Goal: Information Seeking & Learning: Find specific fact

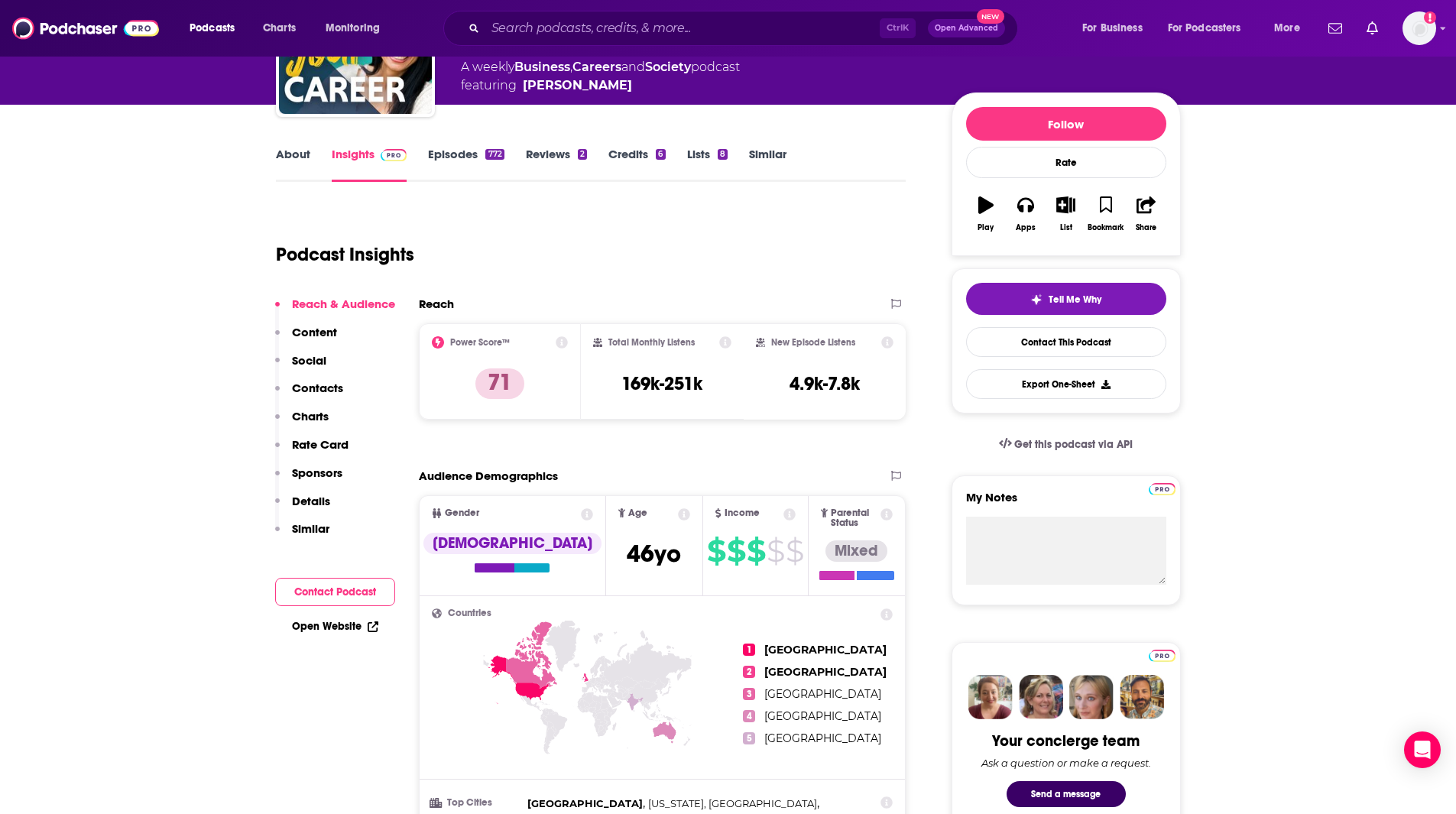
scroll to position [153, 0]
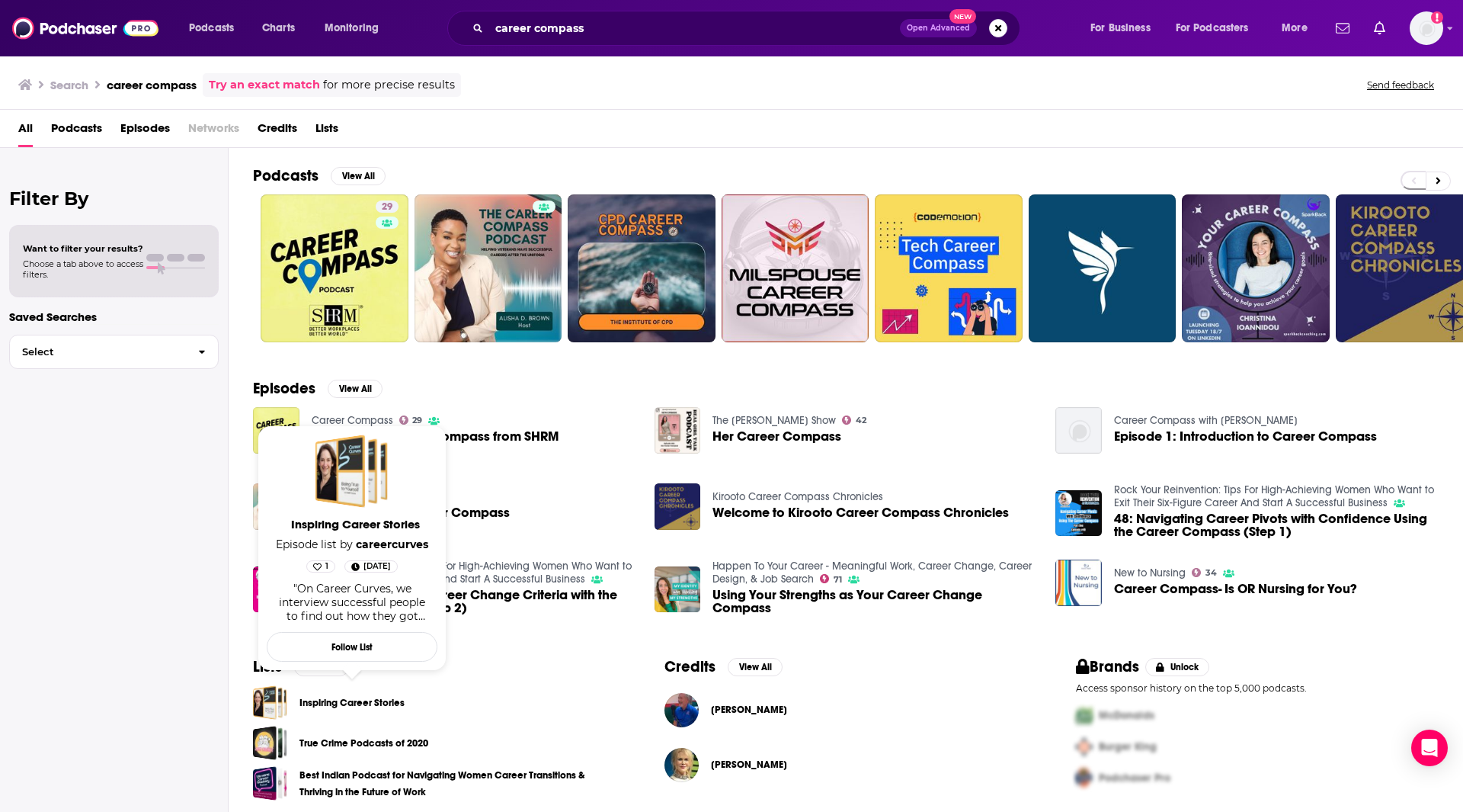
click at [322, 698] on link "Inspiring Career Stories" at bounding box center [352, 703] width 105 height 17
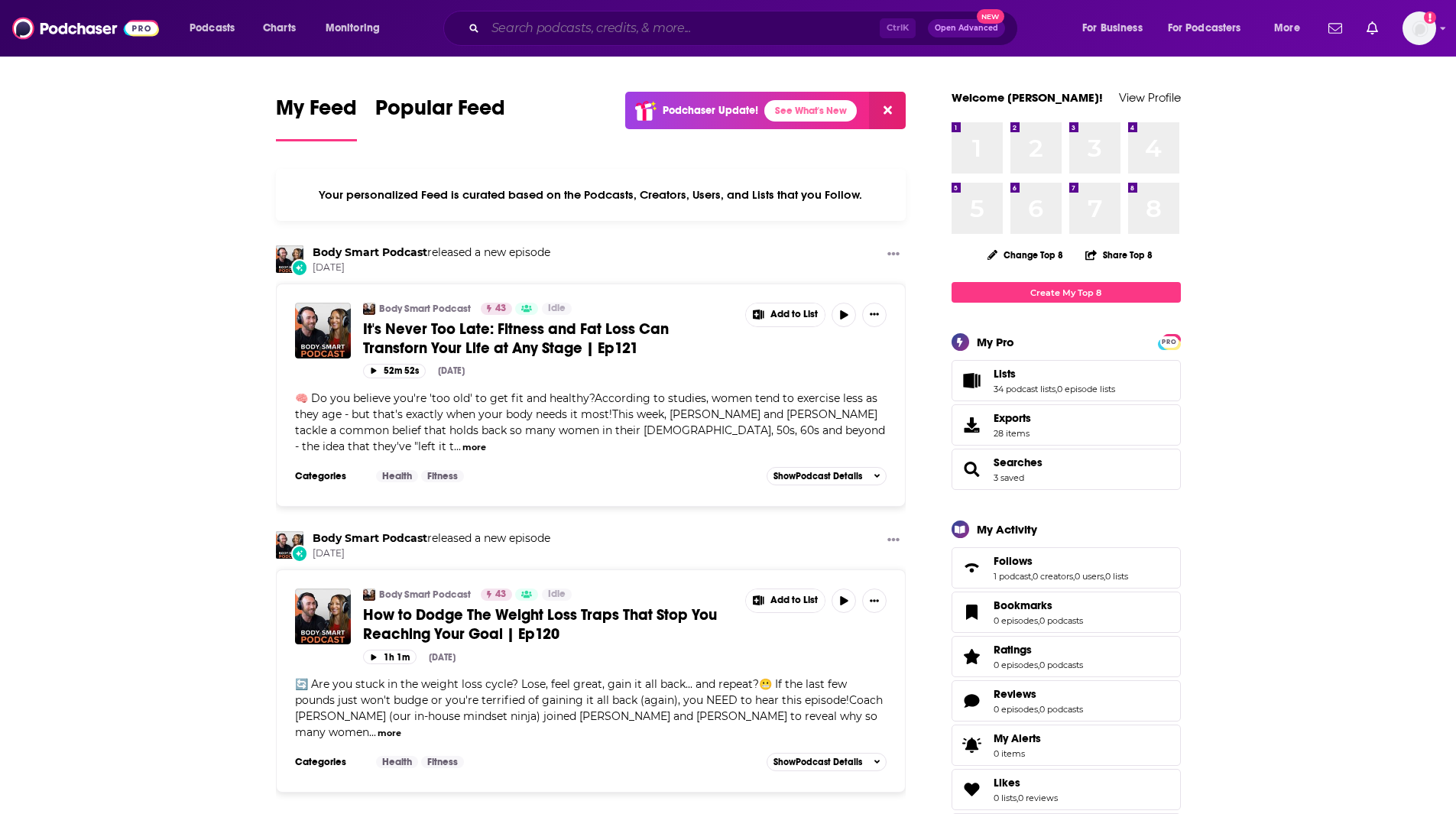
click at [564, 28] on input "Search podcasts, credits, & more..." at bounding box center [682, 28] width 394 height 24
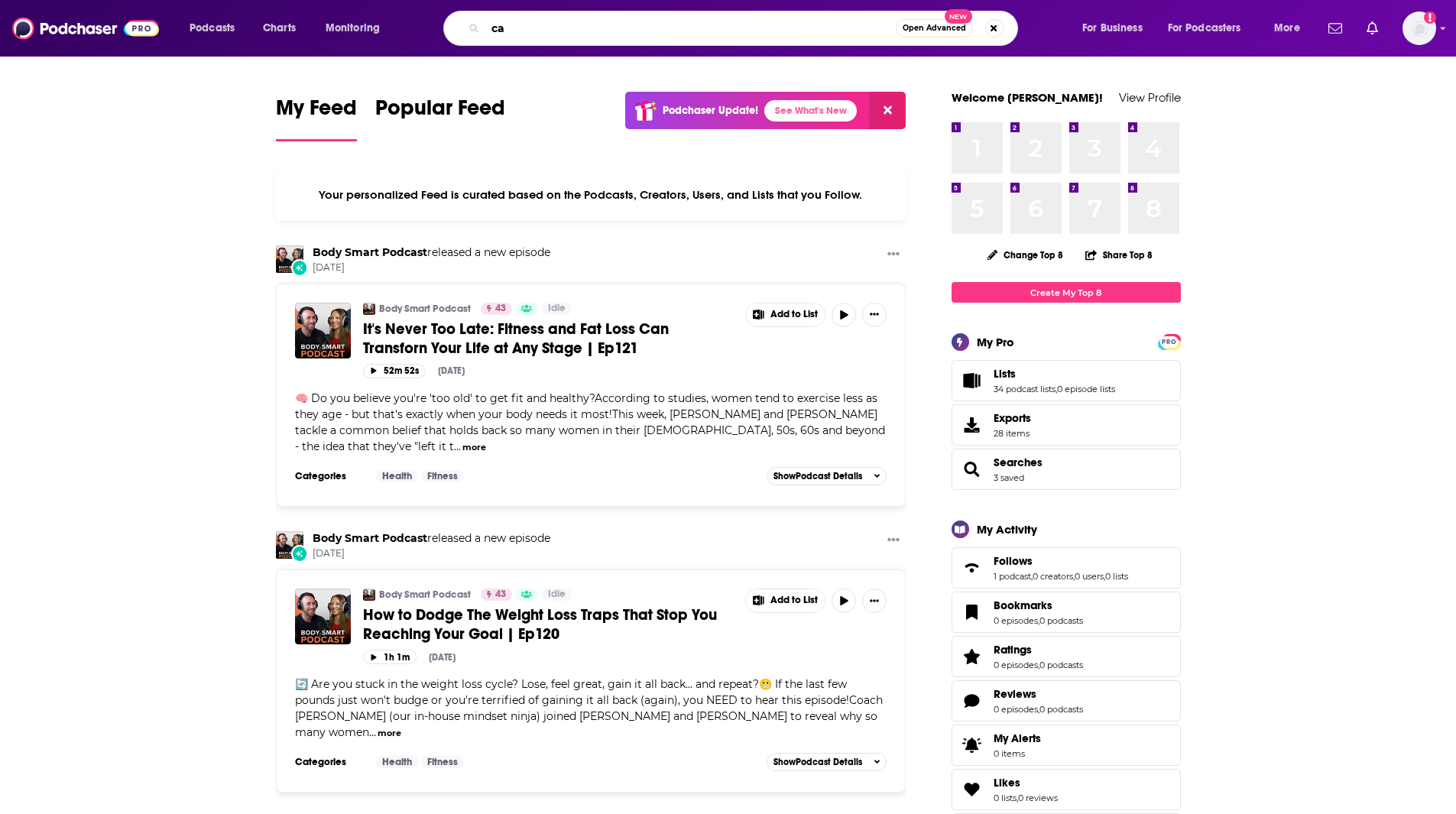
type input "c"
type input "workplace podcasts"
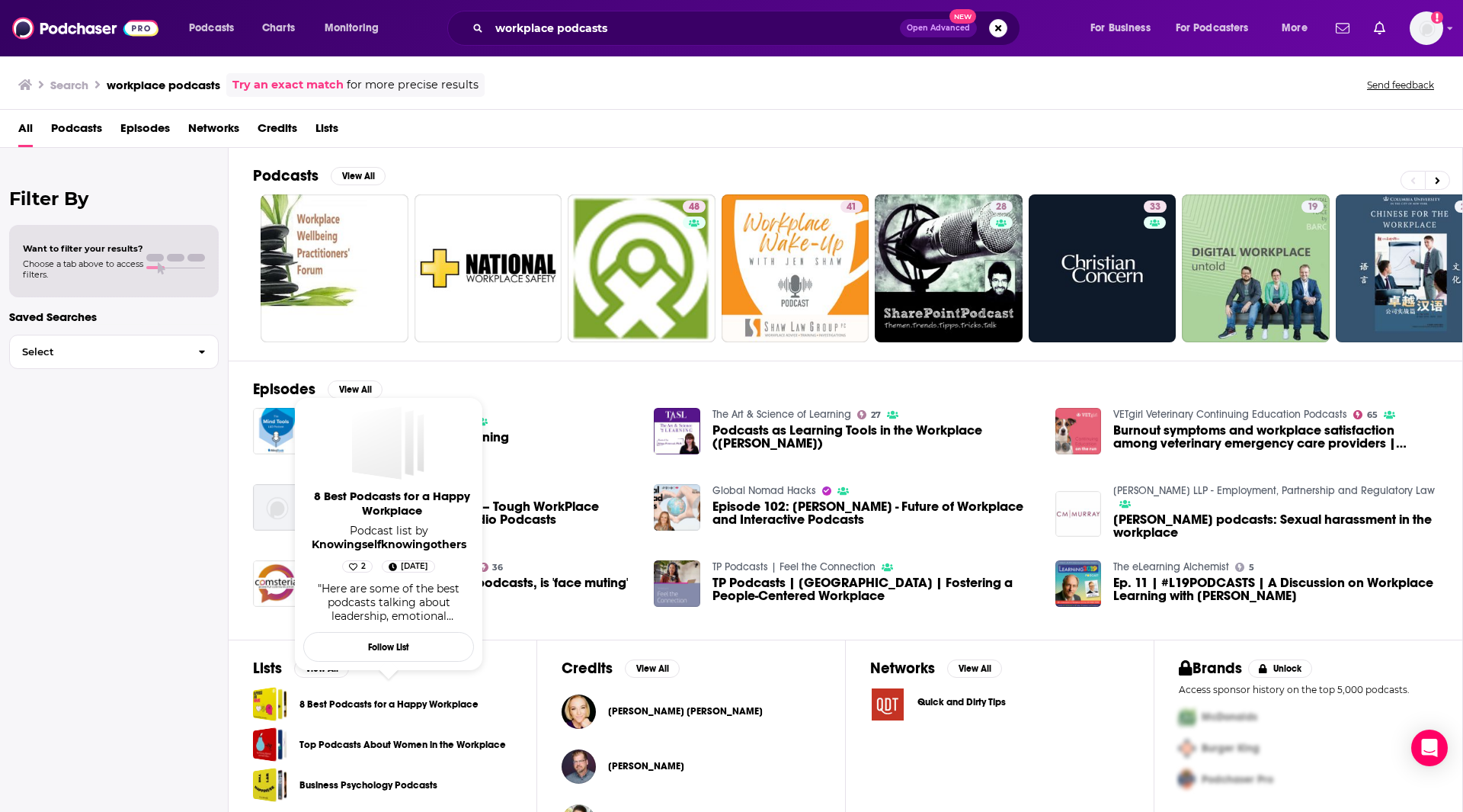
click at [404, 701] on link "8 Best Podcasts for a Happy Workplace" at bounding box center [389, 704] width 179 height 17
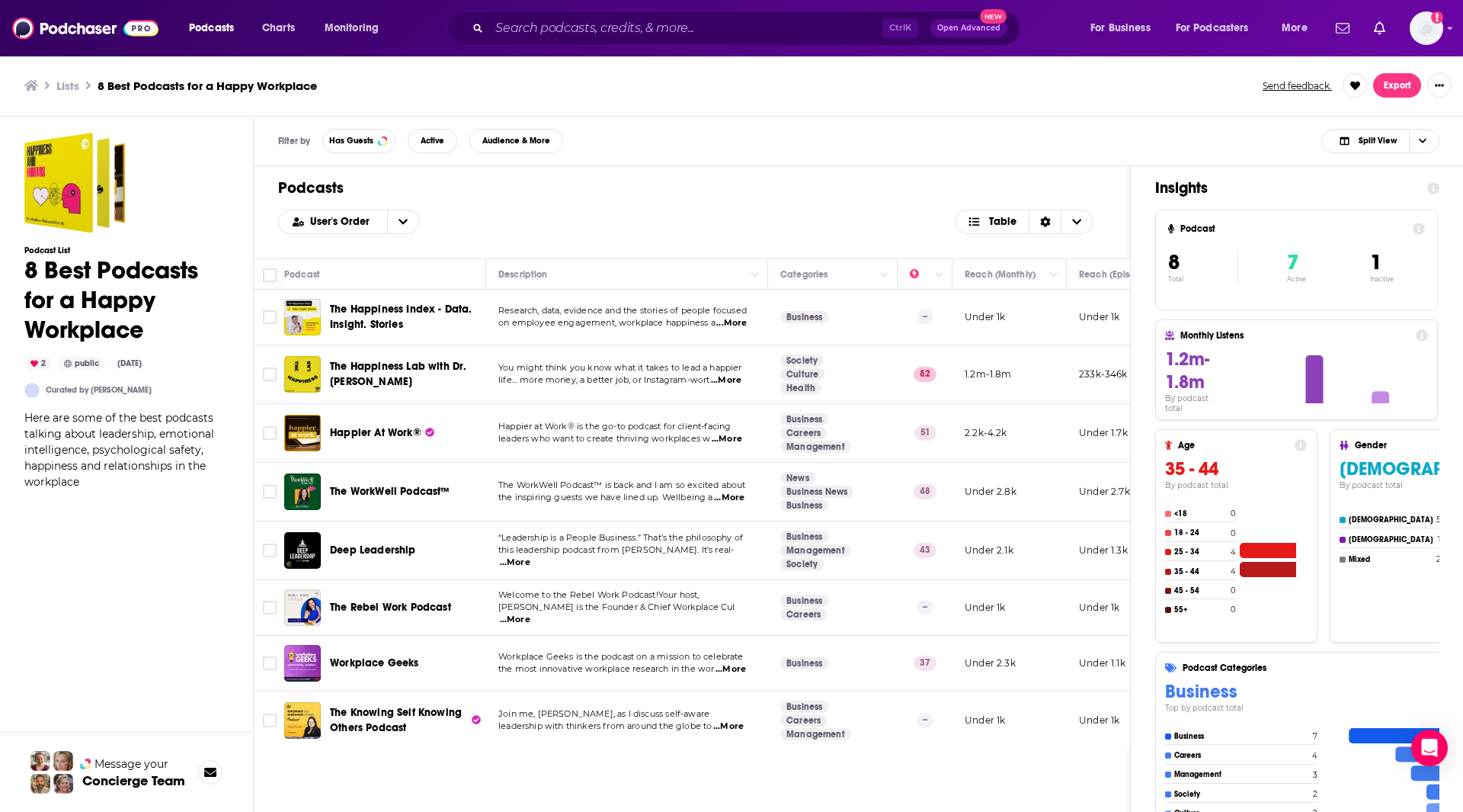
click at [396, 486] on span "The WorkWell Podcast™" at bounding box center [390, 491] width 120 height 13
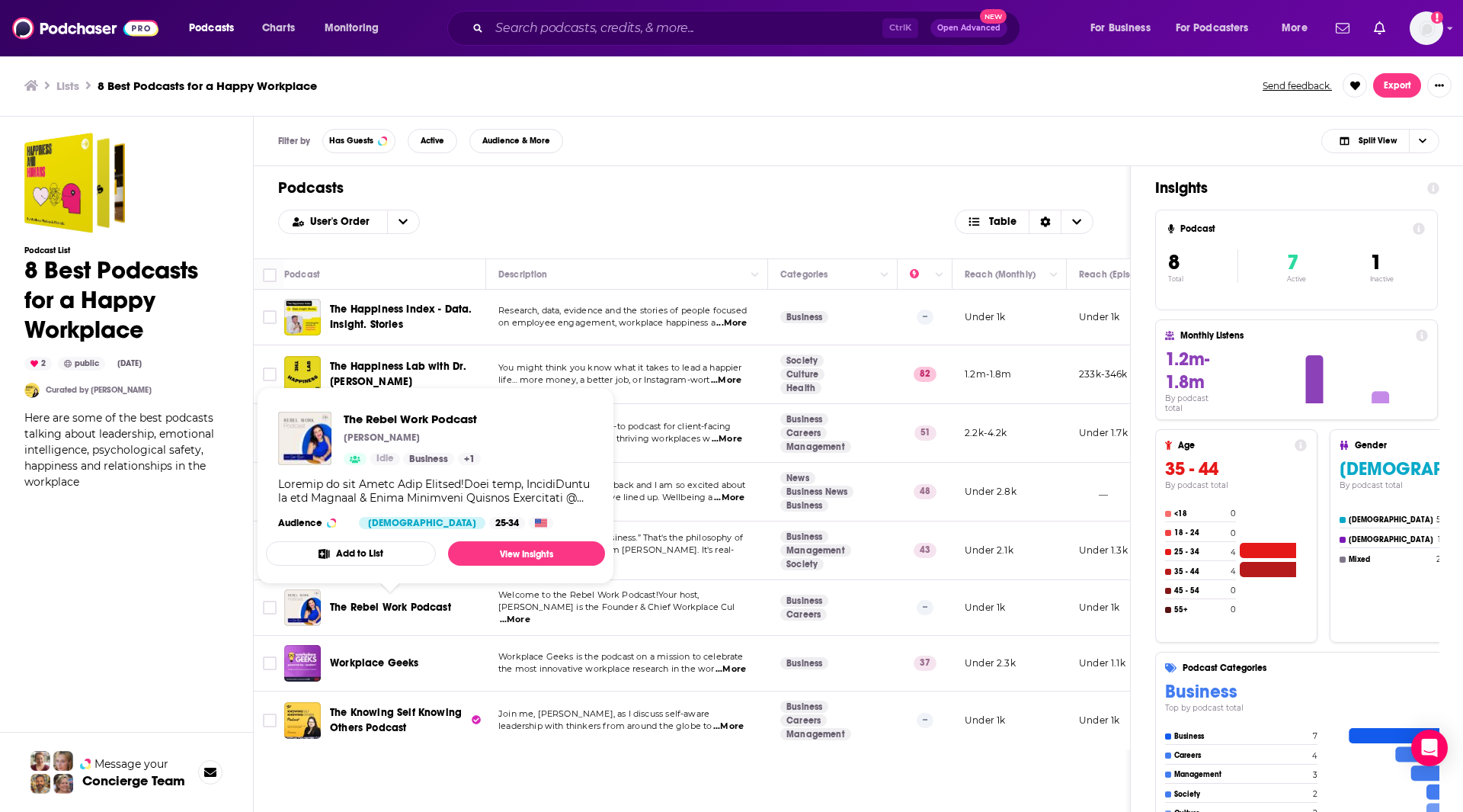
click at [400, 609] on span "The Rebel Work Podcast" at bounding box center [391, 607] width 121 height 13
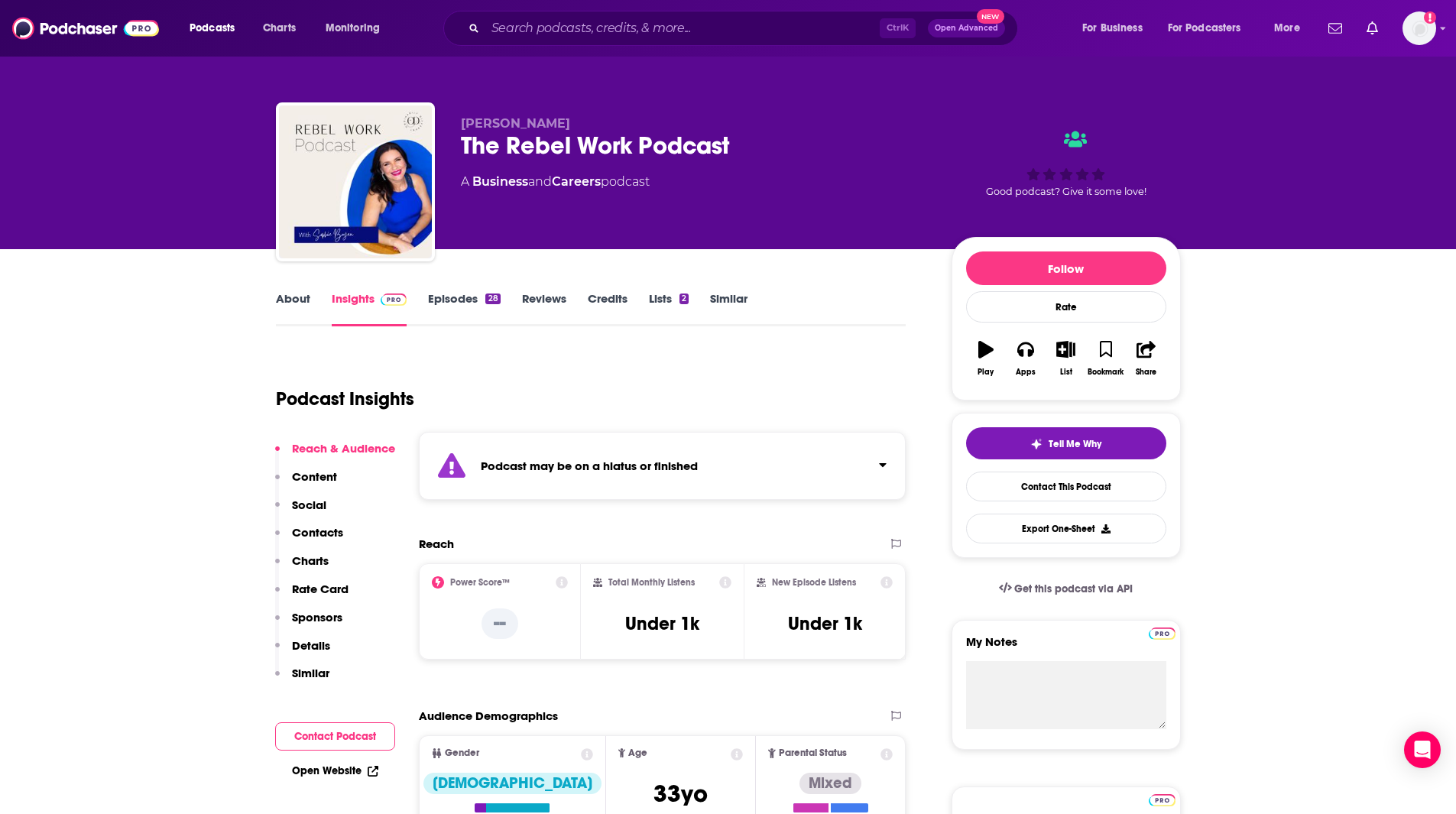
click at [734, 297] on link "Similar" at bounding box center [728, 308] width 37 height 35
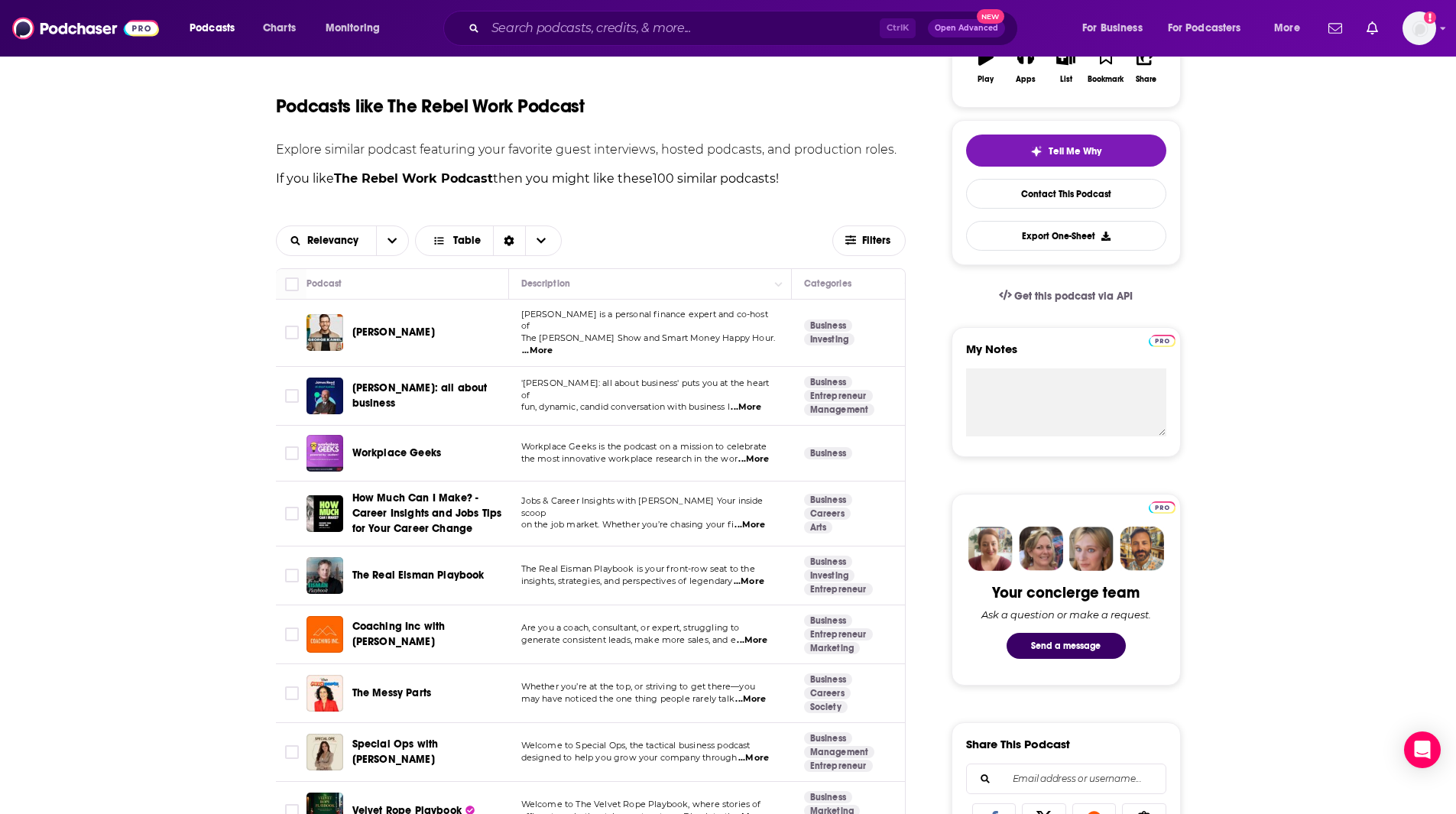
scroll to position [299, 0]
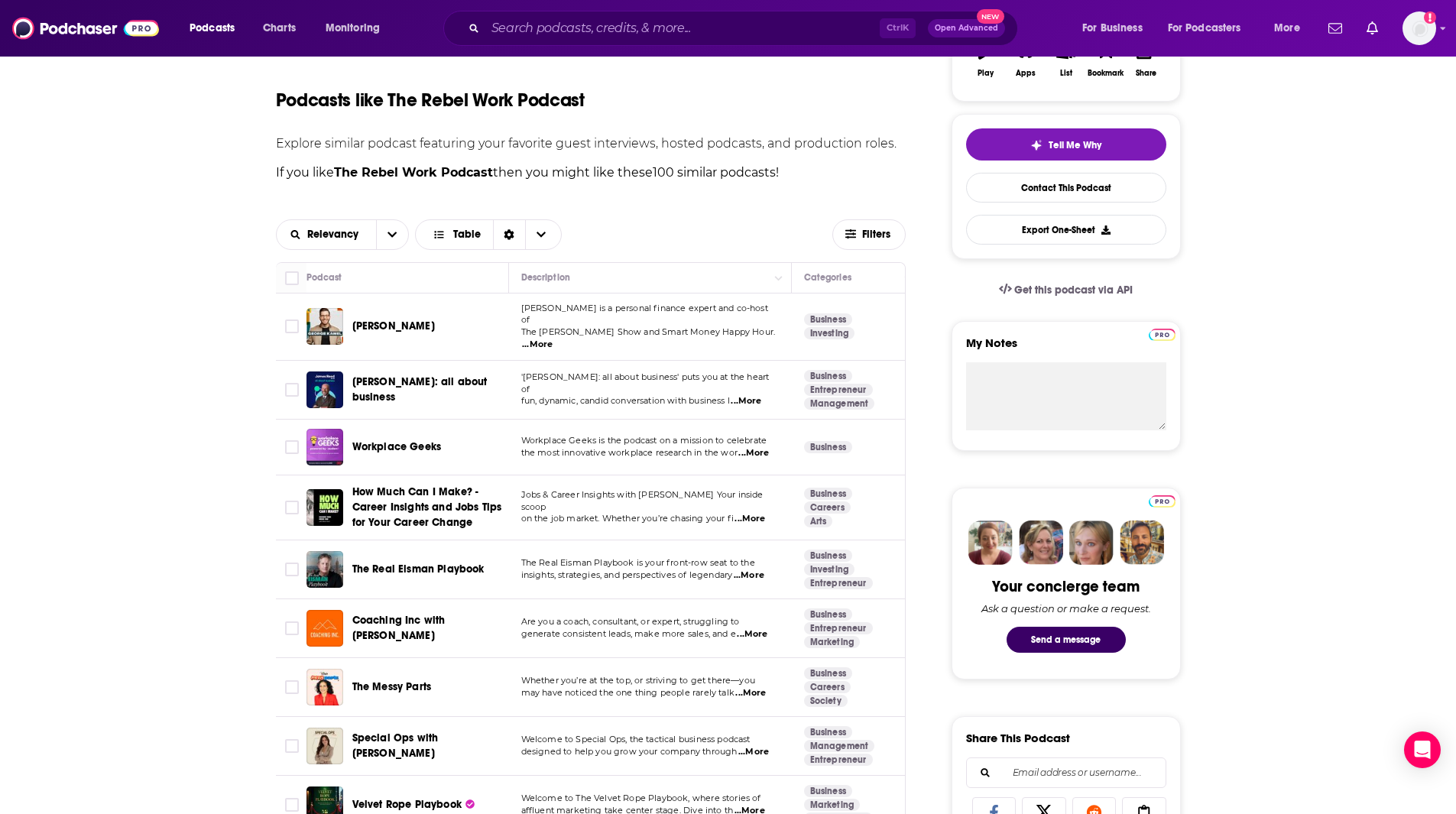
click at [646, 674] on span "Whether you’re at the top, or striving to get there—you" at bounding box center [638, 680] width 234 height 11
click at [762, 687] on span "...More" at bounding box center [751, 693] width 31 height 12
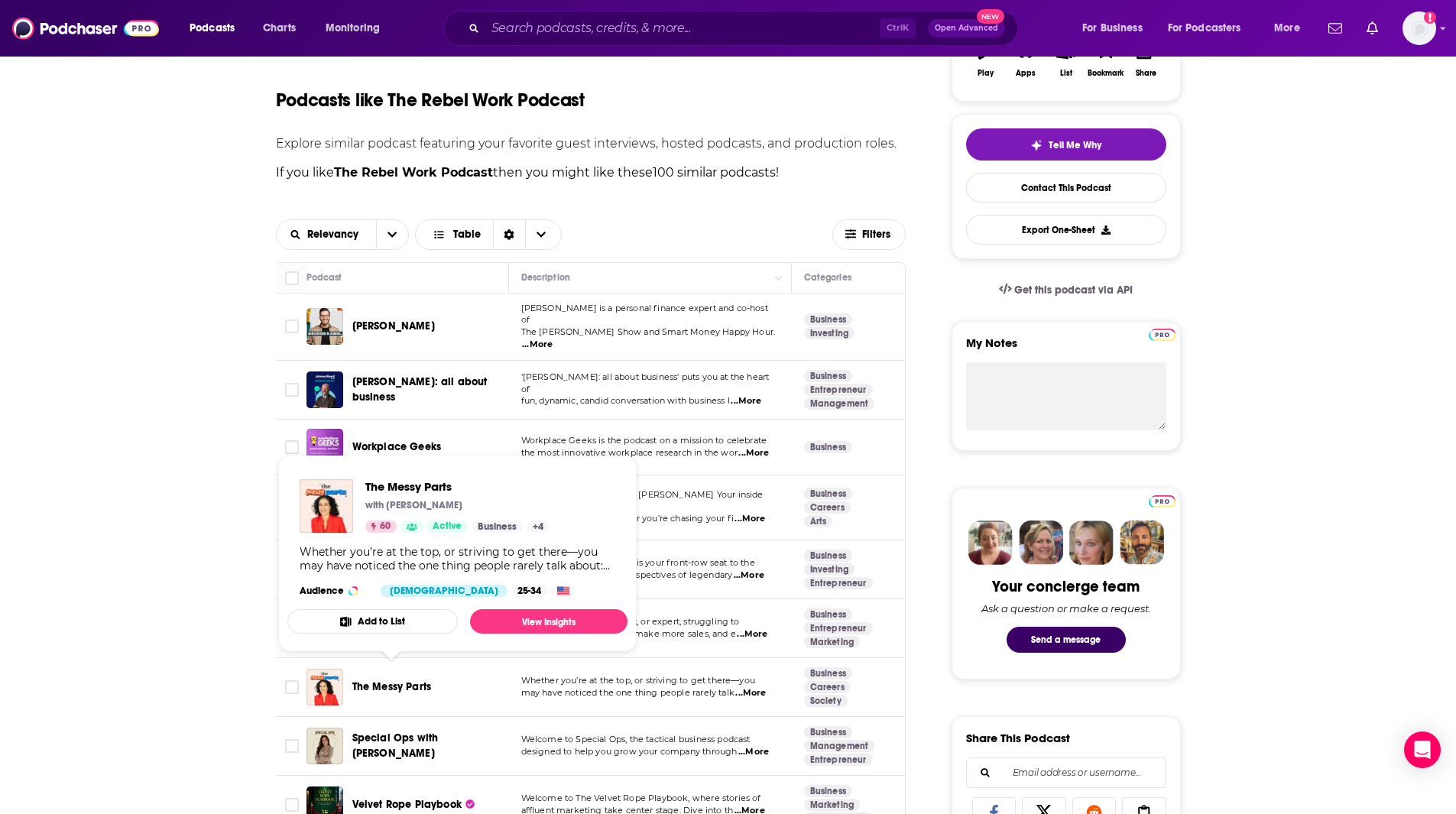
click at [402, 680] on span "The Messy Parts" at bounding box center [393, 686] width 80 height 13
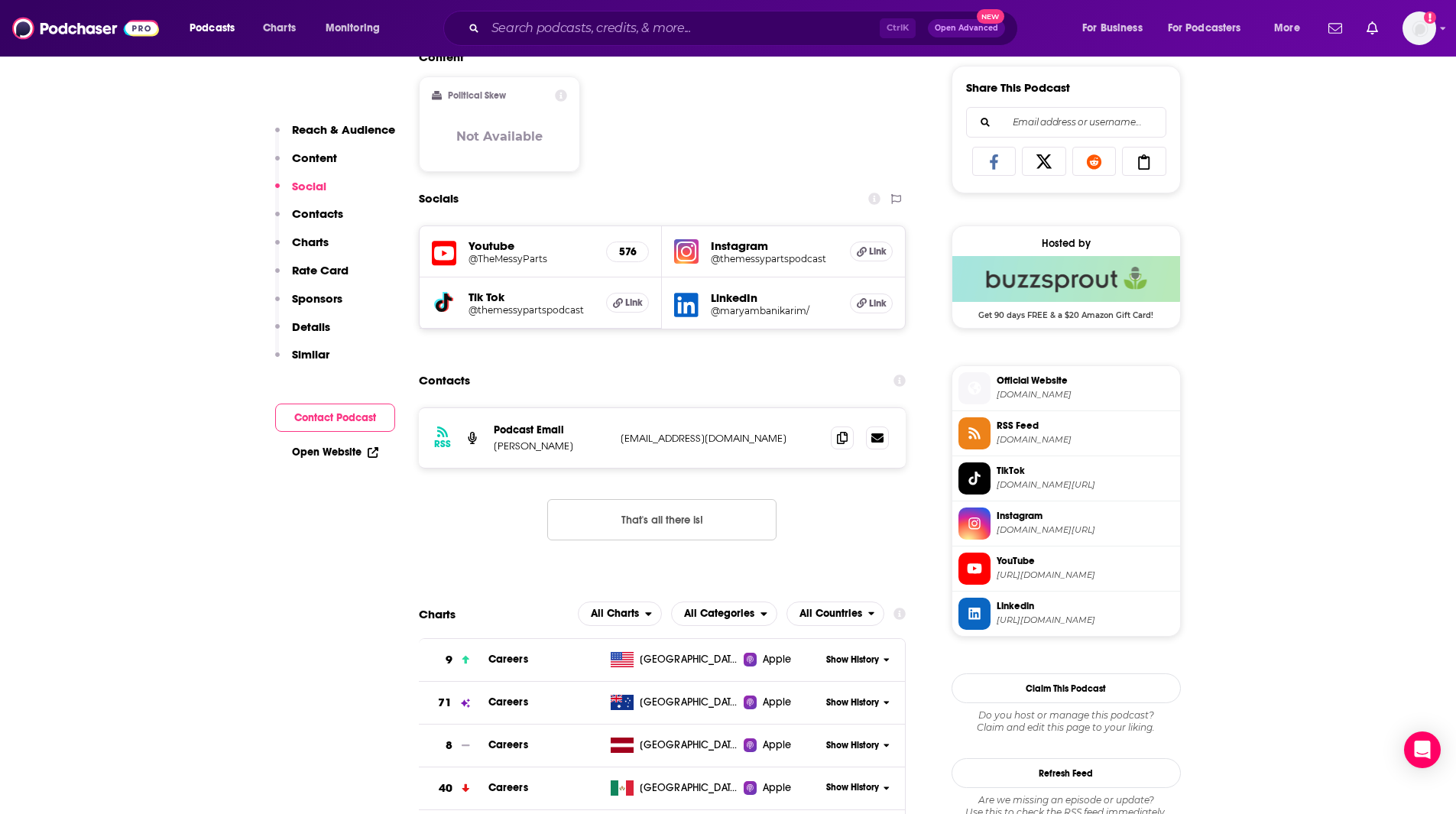
scroll to position [941, 0]
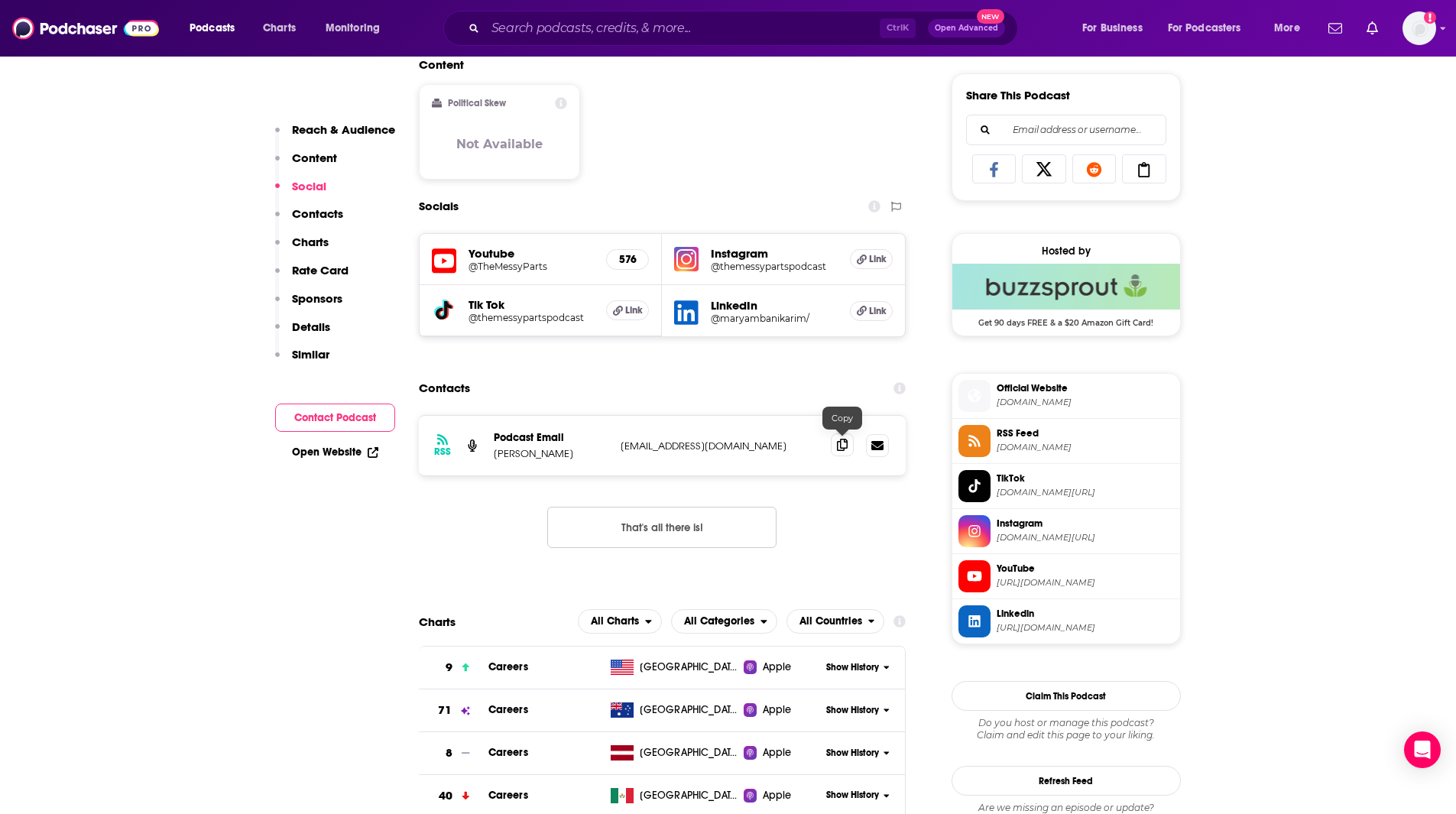
click at [838, 445] on icon at bounding box center [842, 444] width 11 height 12
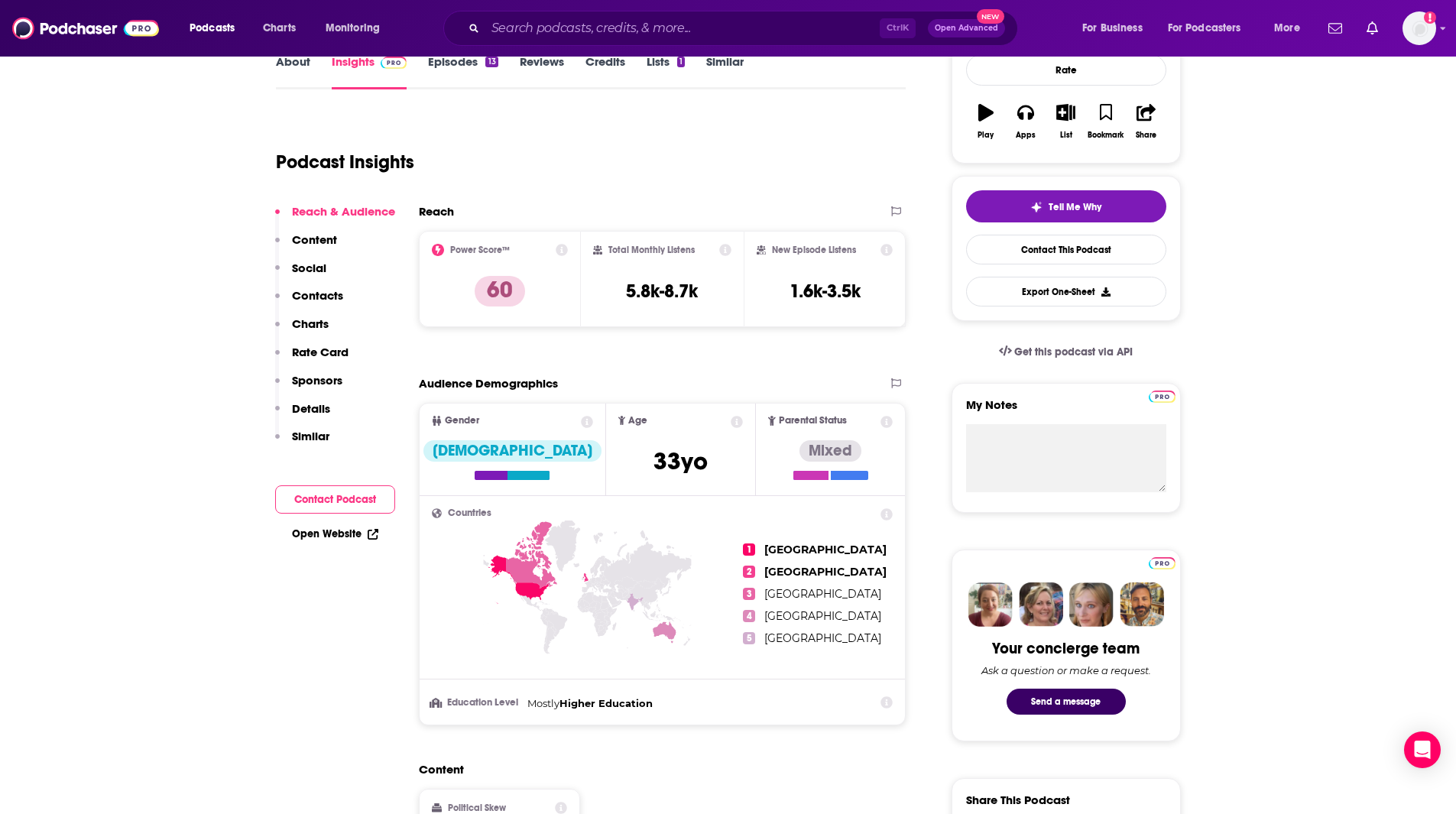
scroll to position [0, 0]
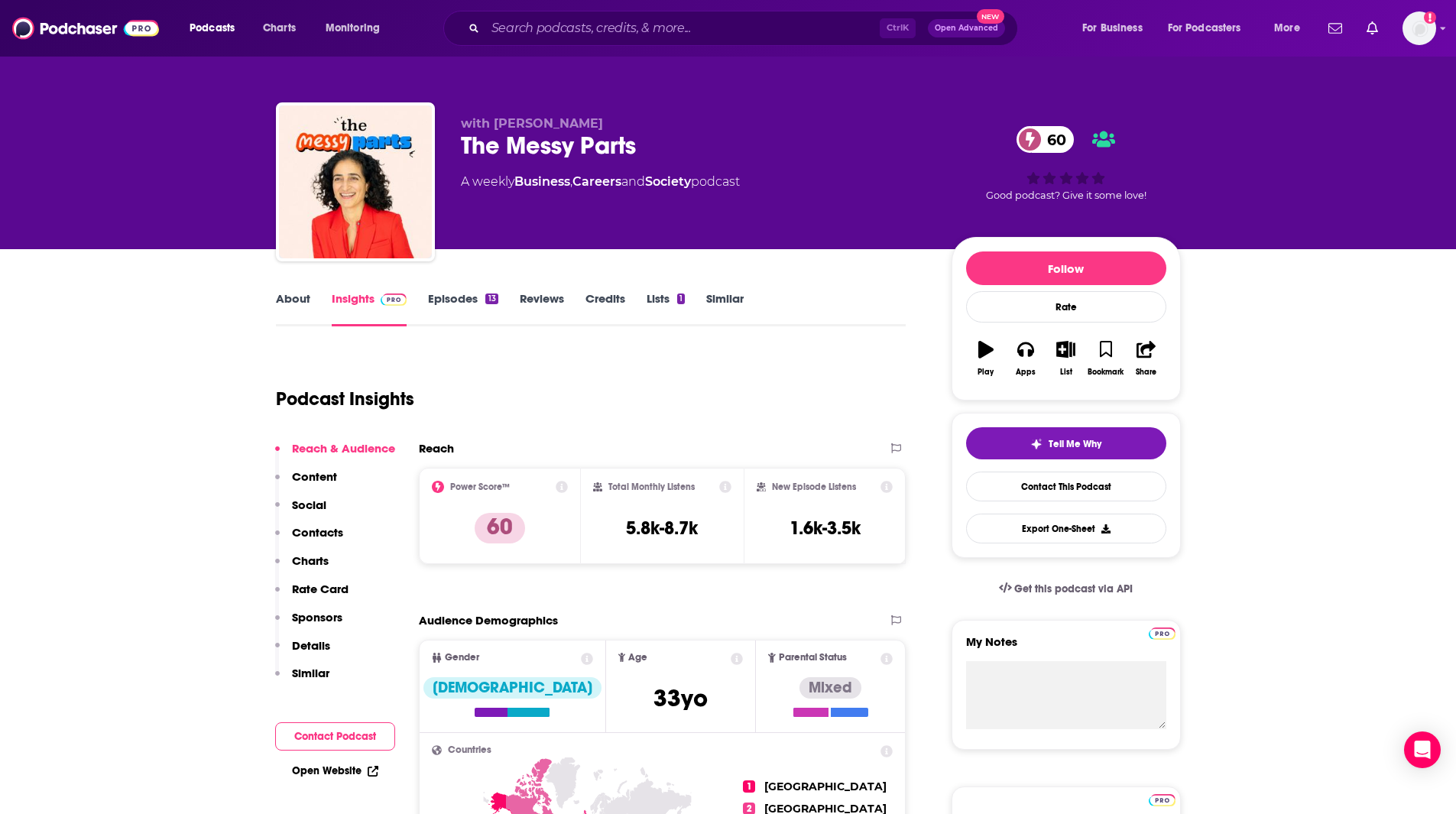
click at [302, 300] on link "About" at bounding box center [293, 308] width 34 height 35
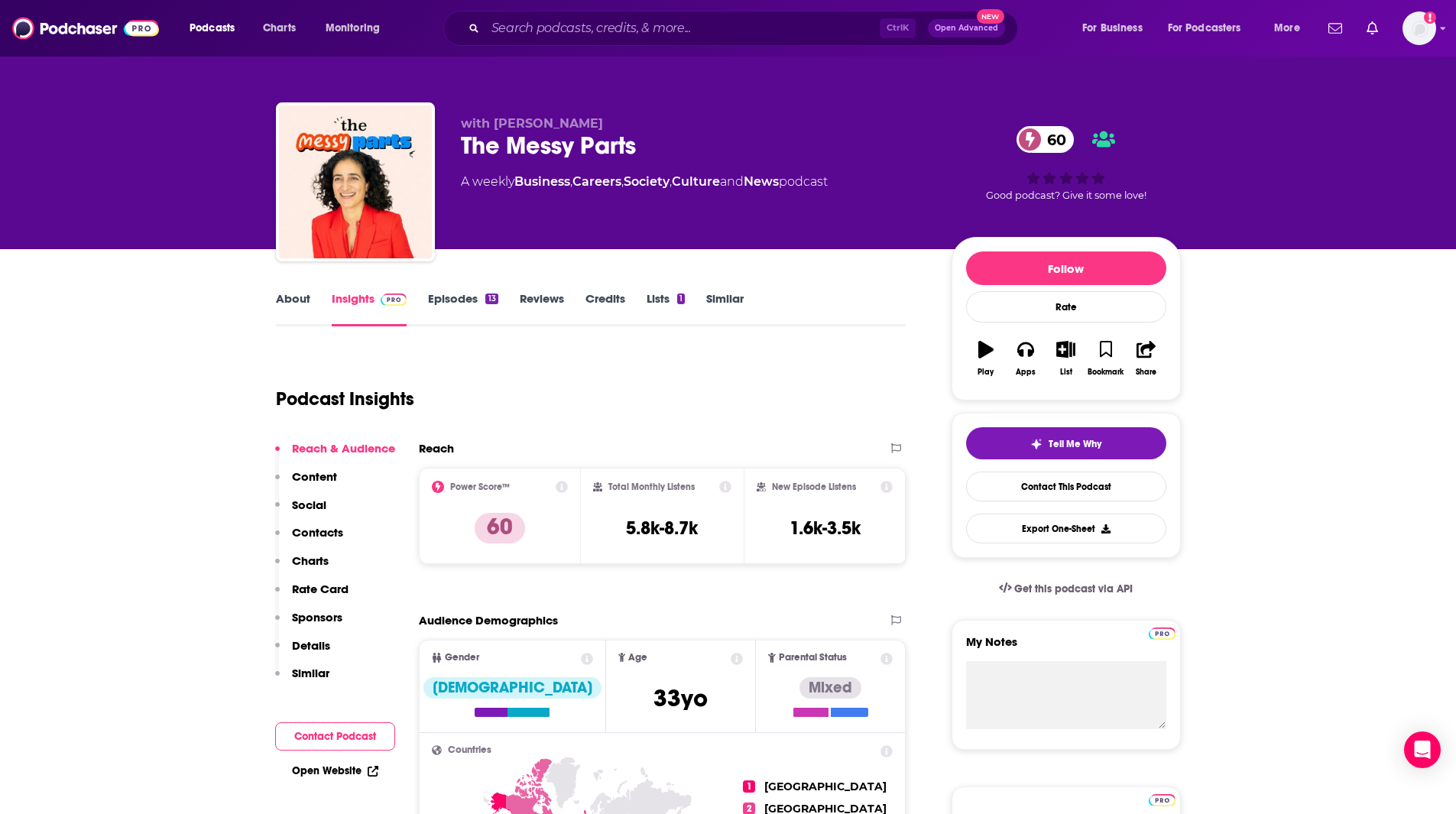
drag, startPoint x: 626, startPoint y: 121, endPoint x: 494, endPoint y: 116, distance: 132.1
click at [494, 116] on p "with [PERSON_NAME]" at bounding box center [694, 123] width 466 height 15
copy span "[PERSON_NAME]"
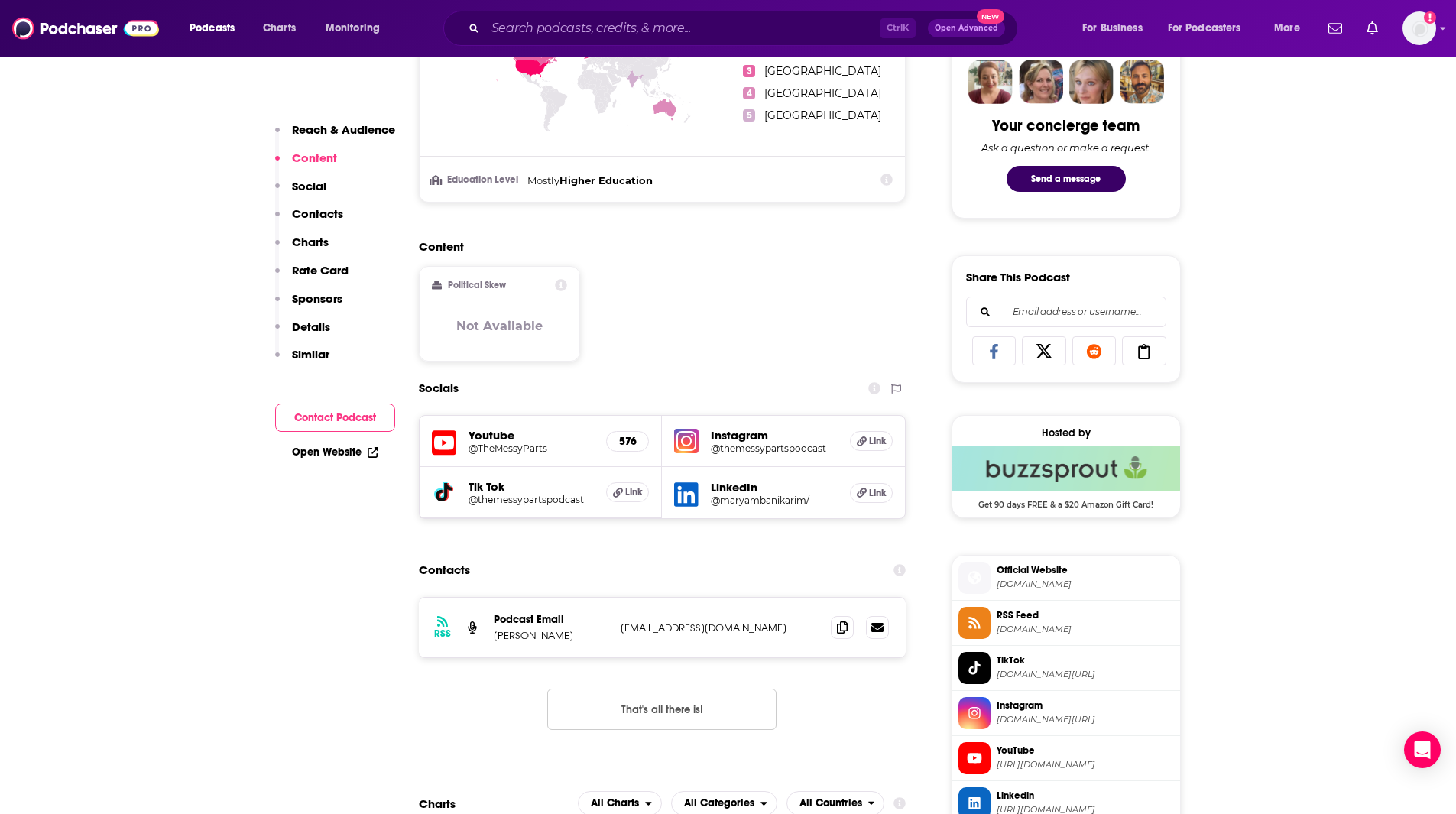
scroll to position [775, 0]
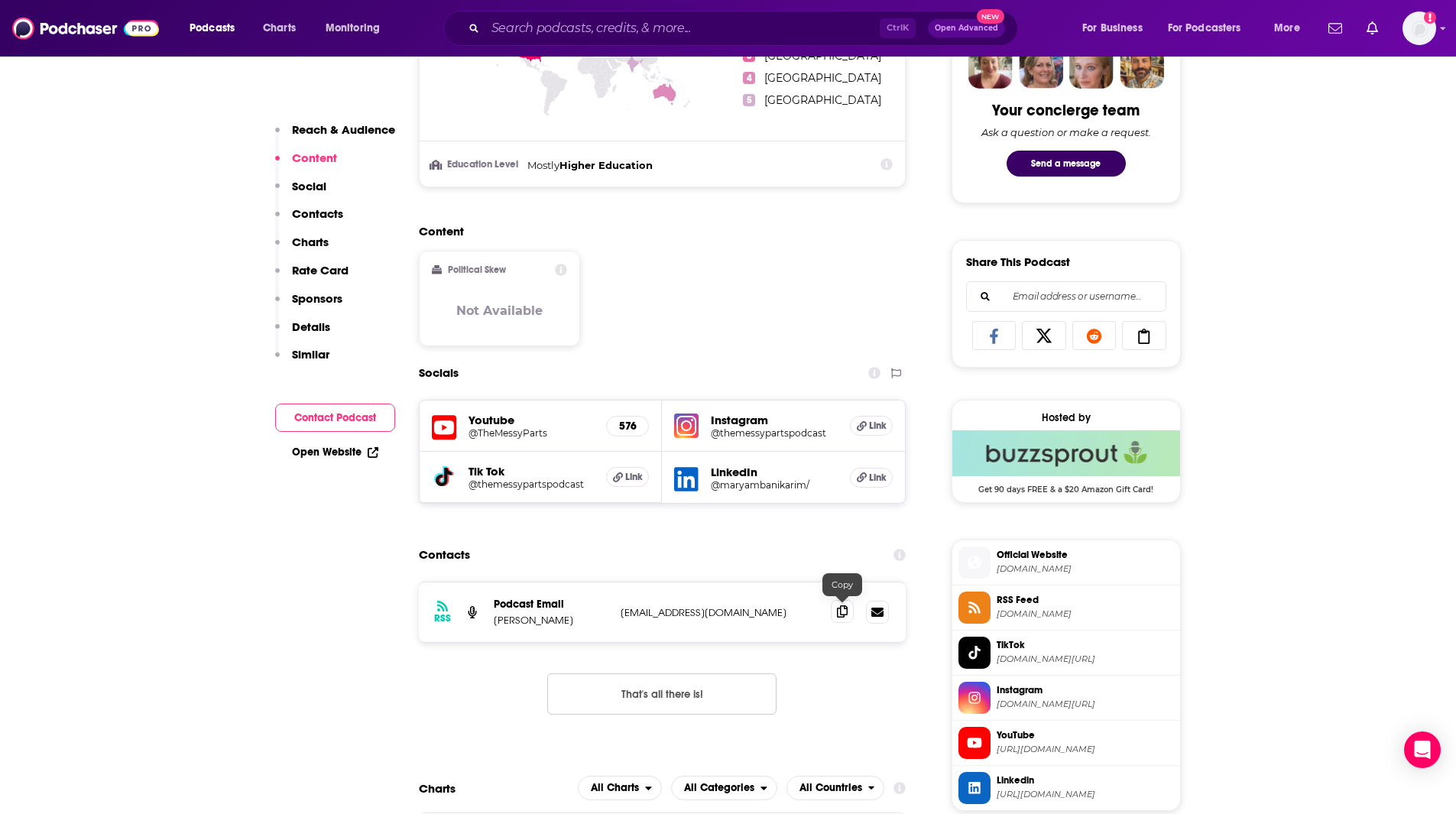
click at [840, 609] on icon at bounding box center [842, 611] width 11 height 12
